Goal: Navigation & Orientation: Find specific page/section

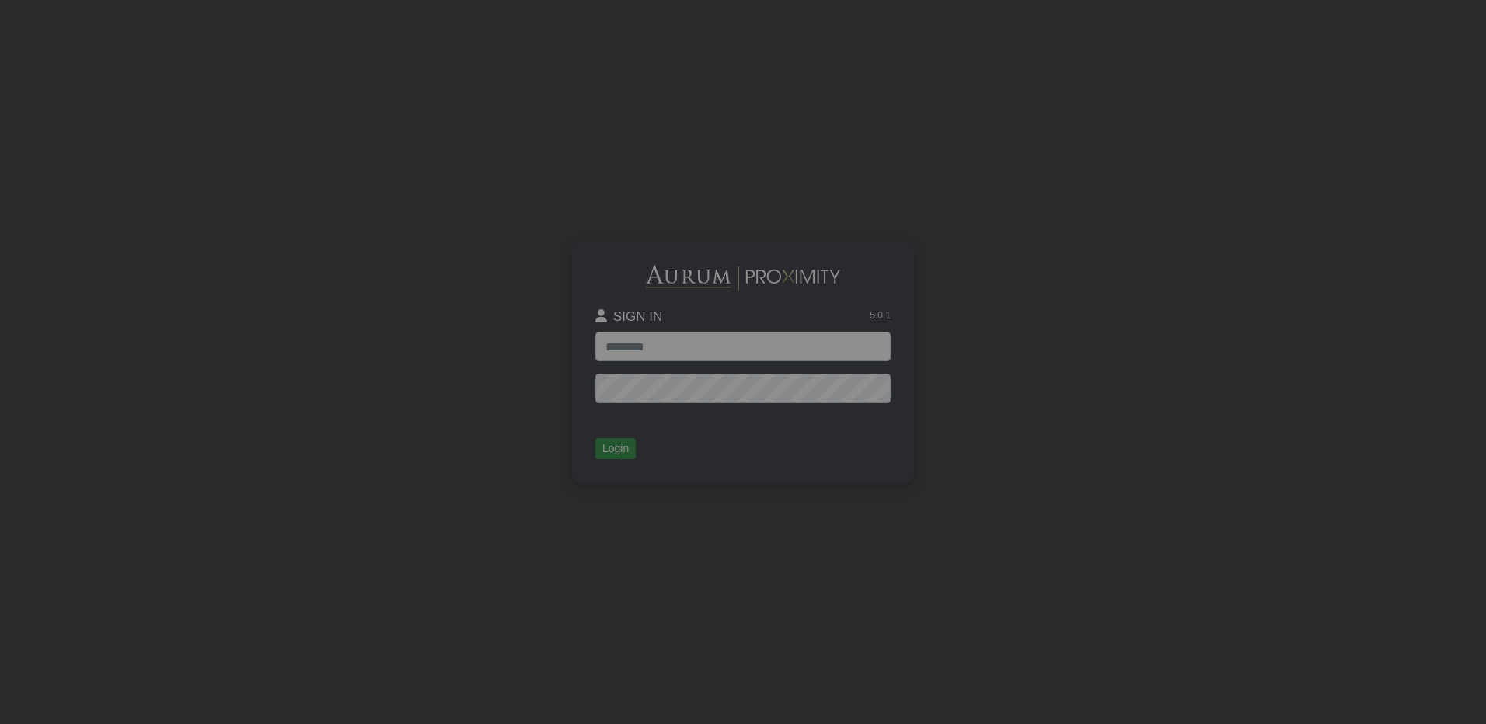
type input "**********"
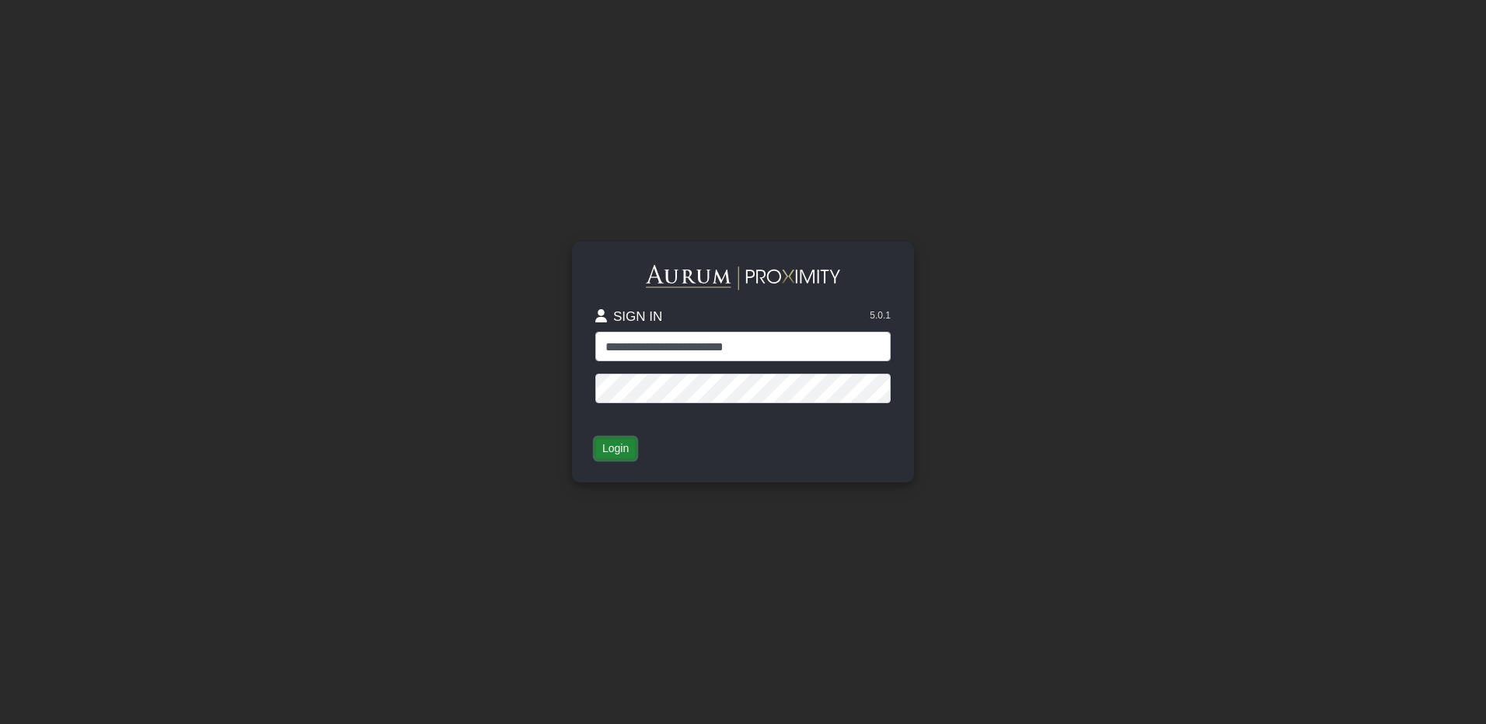
click at [614, 451] on button "Login" at bounding box center [615, 449] width 40 height 22
type input "**********"
click at [615, 449] on button "Login" at bounding box center [615, 449] width 40 height 22
